Goal: Use online tool/utility: Utilize a website feature to perform a specific function

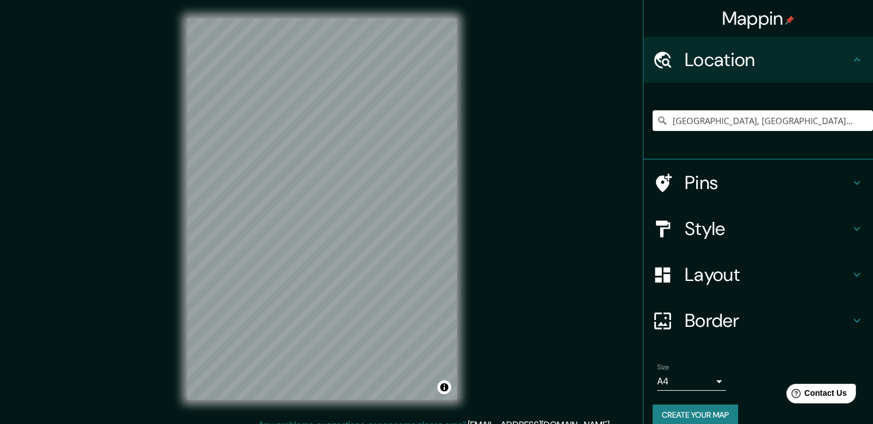
click at [727, 318] on h4 "Border" at bounding box center [767, 320] width 165 height 23
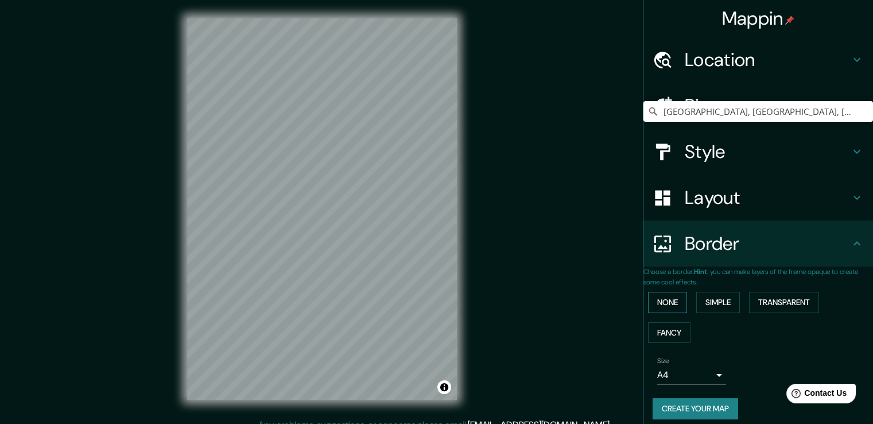
click at [675, 304] on button "None" at bounding box center [667, 302] width 39 height 21
click at [718, 209] on h4 "Layout" at bounding box center [767, 197] width 165 height 23
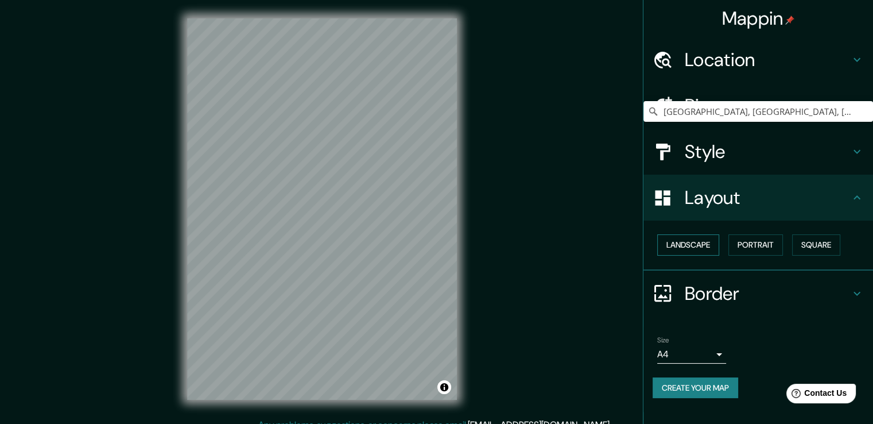
click at [702, 249] on button "Landscape" at bounding box center [688, 244] width 62 height 21
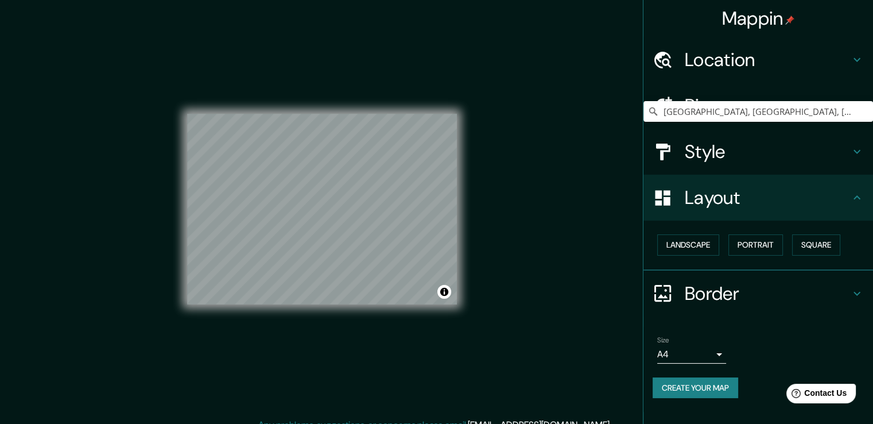
click at [726, 160] on h4 "Style" at bounding box center [767, 151] width 165 height 23
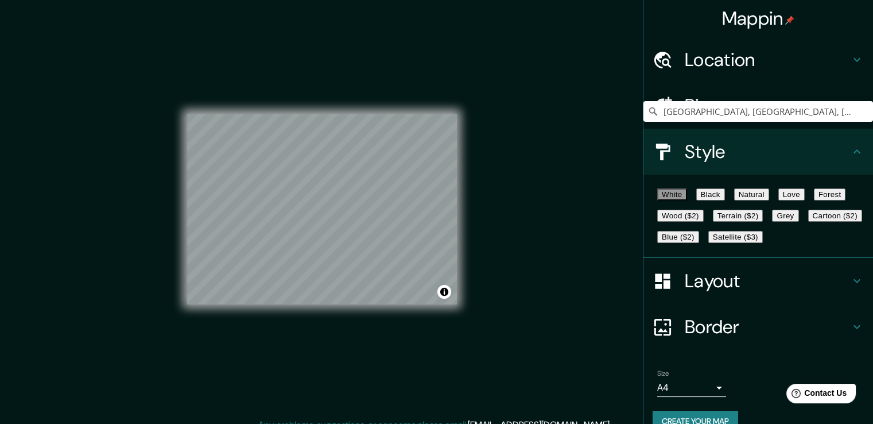
click at [715, 200] on button "Black" at bounding box center [710, 194] width 29 height 12
click at [769, 200] on button "Natural" at bounding box center [751, 194] width 35 height 12
click at [680, 200] on button "White" at bounding box center [672, 194] width 30 height 12
click at [814, 200] on button "Forest" at bounding box center [830, 194] width 32 height 12
click at [772, 222] on button "Grey" at bounding box center [785, 216] width 26 height 12
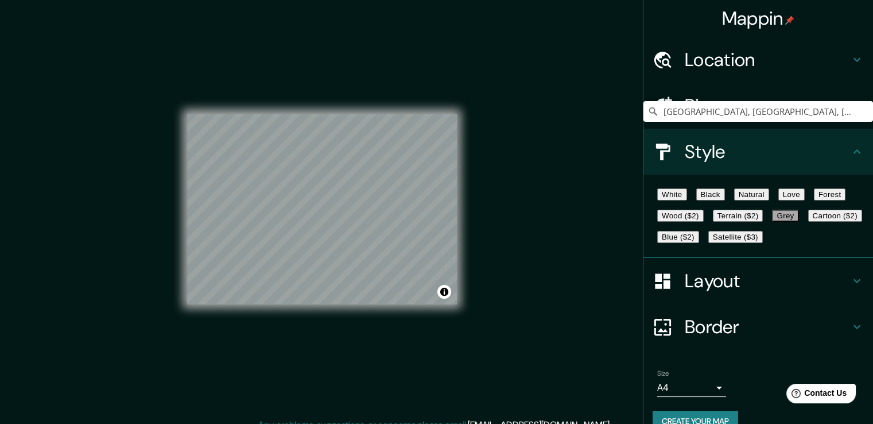
click at [709, 243] on button "Satellite ($3)" at bounding box center [736, 237] width 55 height 12
click at [699, 243] on button "Blue ($2)" at bounding box center [678, 237] width 42 height 12
click at [808, 222] on button "Cartoon ($2)" at bounding box center [835, 216] width 54 height 12
click at [764, 222] on button "Terrain ($2)" at bounding box center [738, 216] width 51 height 12
click at [704, 222] on button "Wood ($2)" at bounding box center [680, 216] width 47 height 12
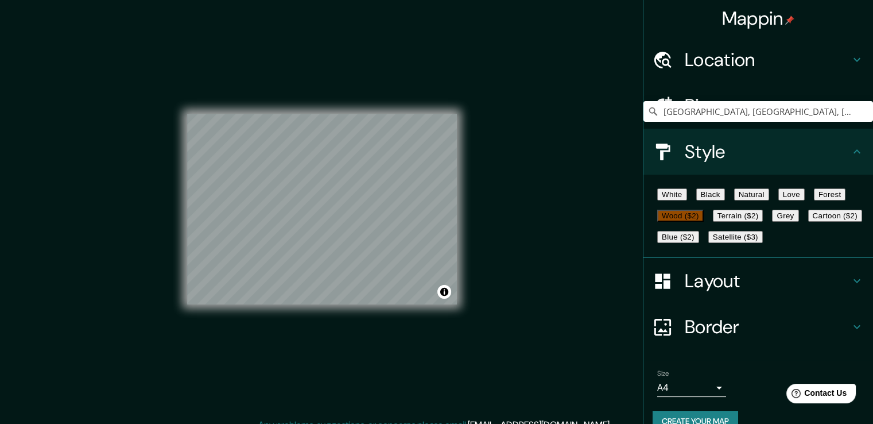
click at [805, 200] on button "Love" at bounding box center [792, 194] width 26 height 12
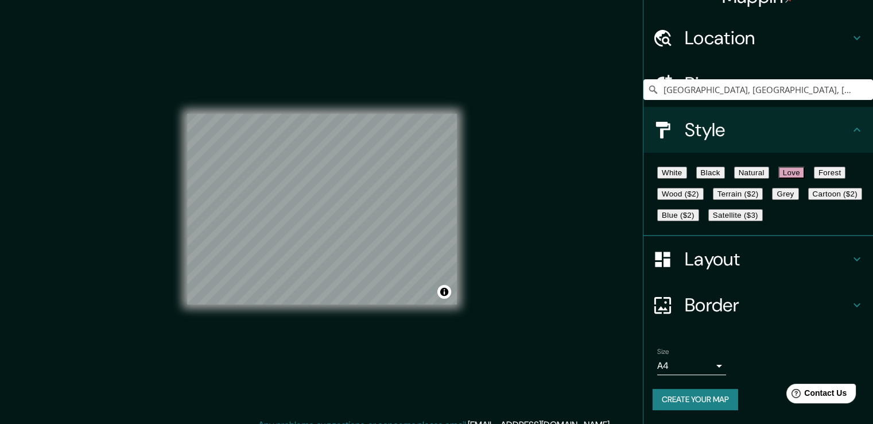
scroll to position [78, 0]
click at [769, 167] on button "Natural" at bounding box center [751, 173] width 35 height 12
click at [725, 167] on button "Black" at bounding box center [710, 173] width 29 height 12
click at [805, 167] on button "Love" at bounding box center [792, 173] width 26 height 12
click at [682, 167] on button "White" at bounding box center [672, 173] width 30 height 12
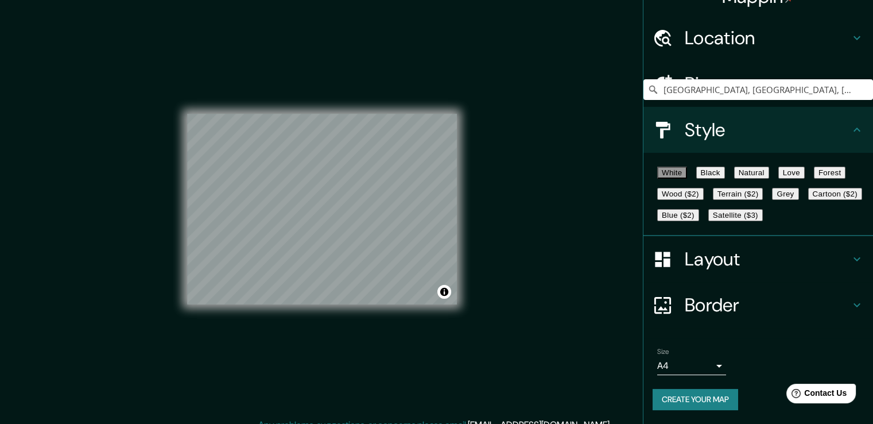
click at [713, 167] on button "Black" at bounding box center [710, 173] width 29 height 12
click at [805, 167] on button "Love" at bounding box center [792, 173] width 26 height 12
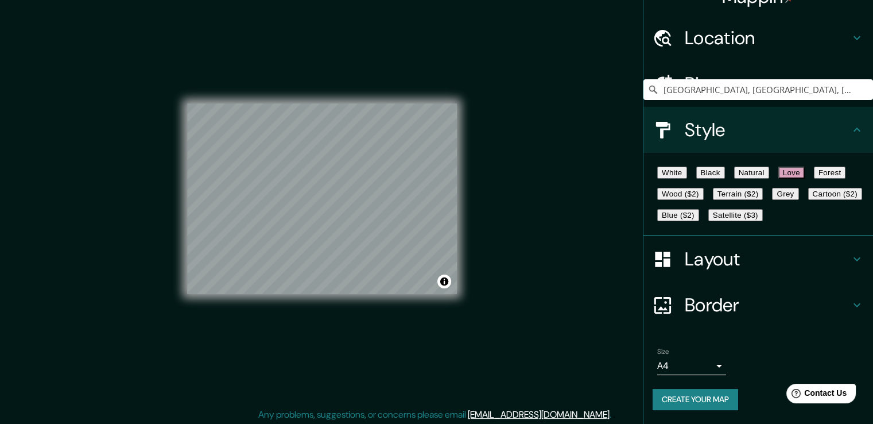
scroll to position [13, 0]
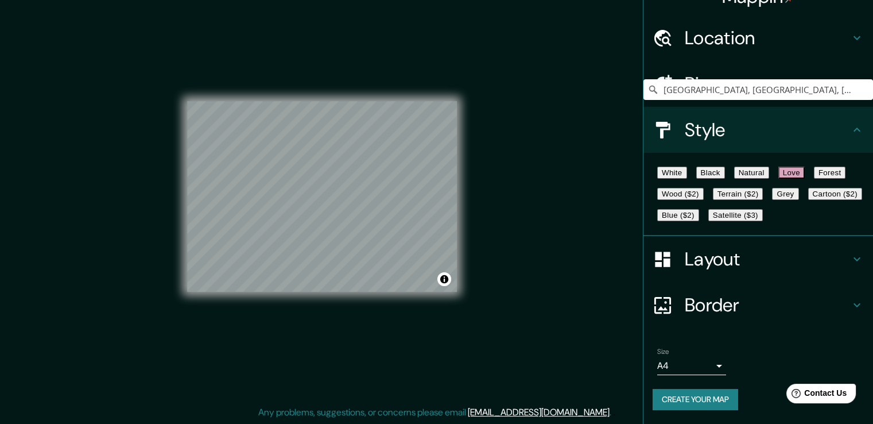
click at [708, 401] on button "Create your map" at bounding box center [696, 399] width 86 height 21
click at [708, 401] on div "Create your map" at bounding box center [758, 399] width 211 height 21
